Goal: Task Accomplishment & Management: Manage account settings

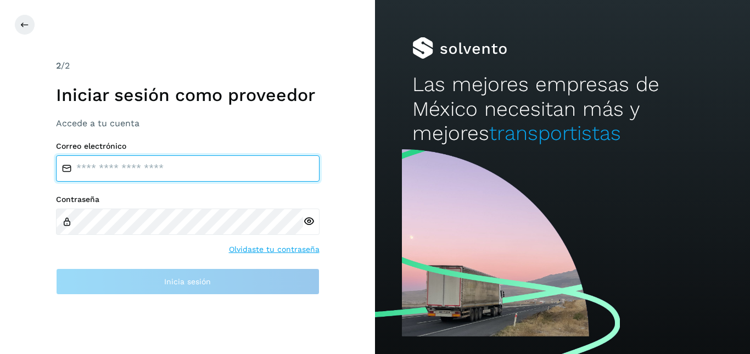
click at [149, 171] on input "email" at bounding box center [187, 168] width 263 height 26
type input "**********"
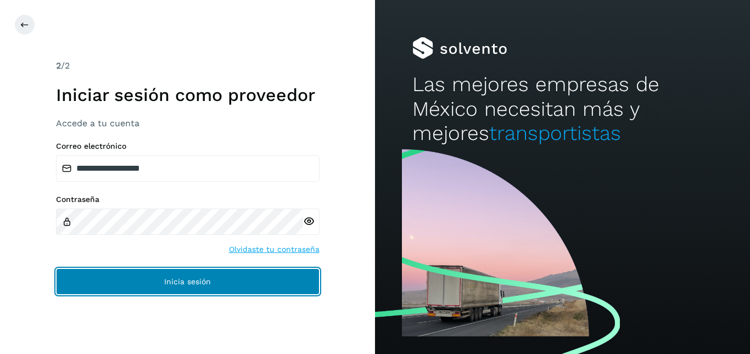
drag, startPoint x: 155, startPoint y: 277, endPoint x: 163, endPoint y: 276, distance: 8.4
click at [163, 276] on button "Inicia sesión" at bounding box center [187, 281] width 263 height 26
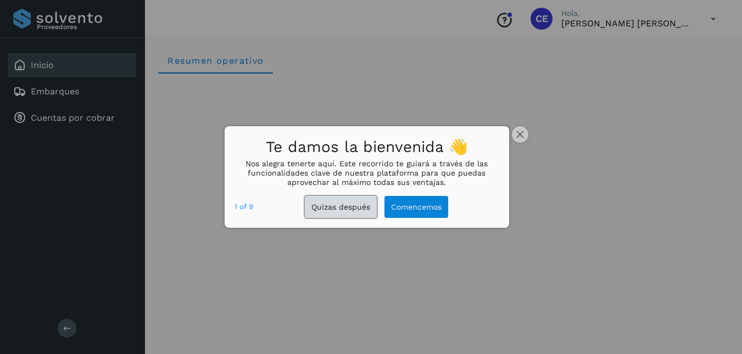
click at [364, 206] on button "Quizas después" at bounding box center [341, 207] width 72 height 23
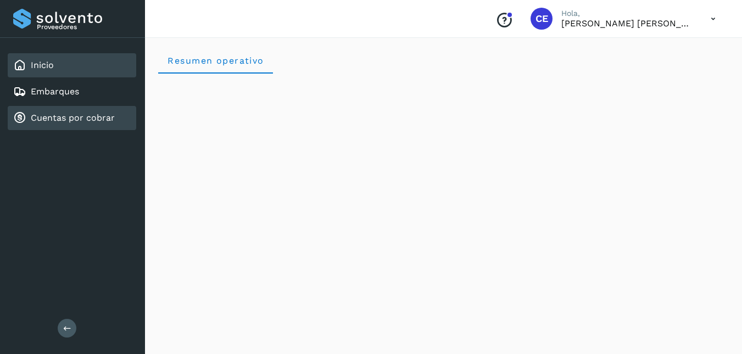
click at [64, 110] on div "Cuentas por cobrar" at bounding box center [72, 118] width 128 height 24
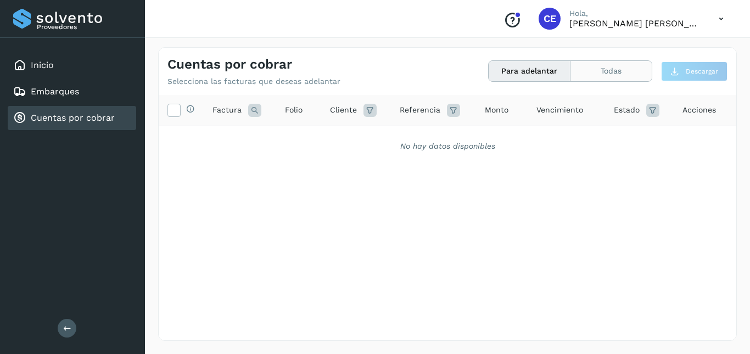
click at [616, 63] on button "Todas" at bounding box center [610, 71] width 81 height 20
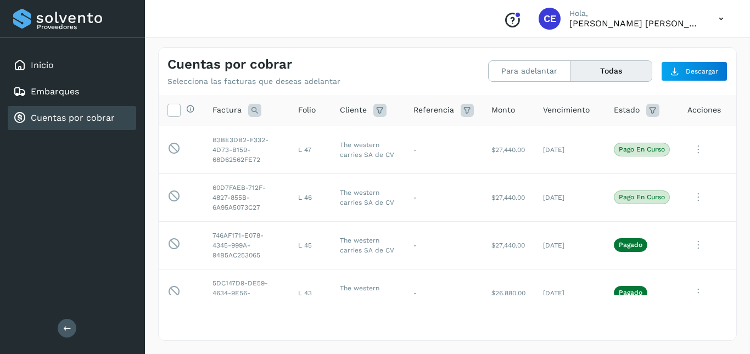
click at [720, 16] on icon at bounding box center [721, 19] width 23 height 23
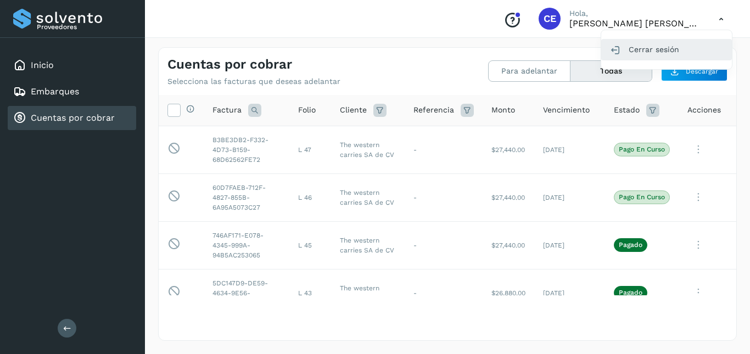
click at [648, 51] on div "Cerrar sesión" at bounding box center [666, 49] width 131 height 21
